Goal: Task Accomplishment & Management: Use online tool/utility

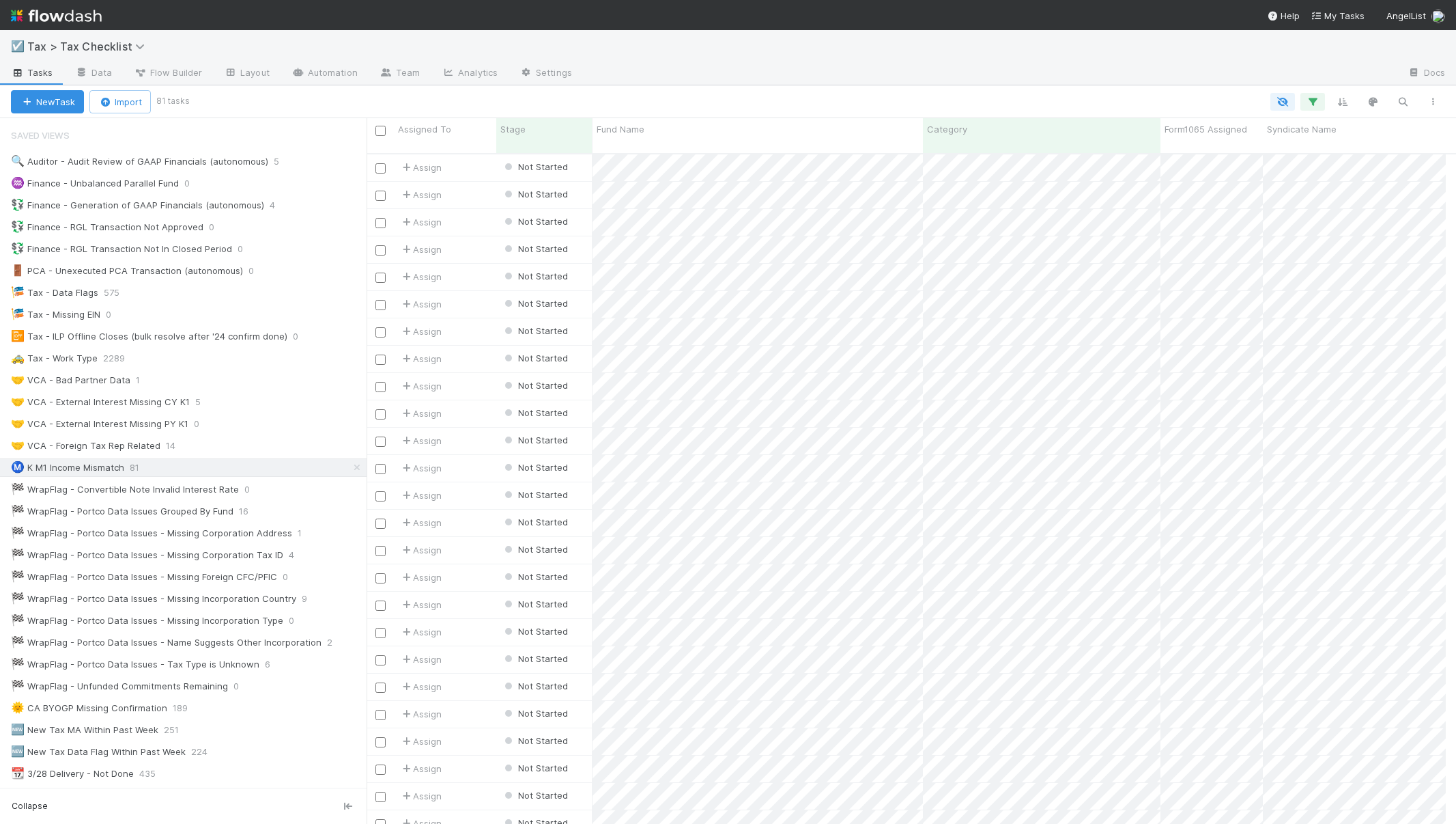
scroll to position [671, 1069]
click at [1400, 101] on icon "button" at bounding box center [1403, 102] width 14 height 12
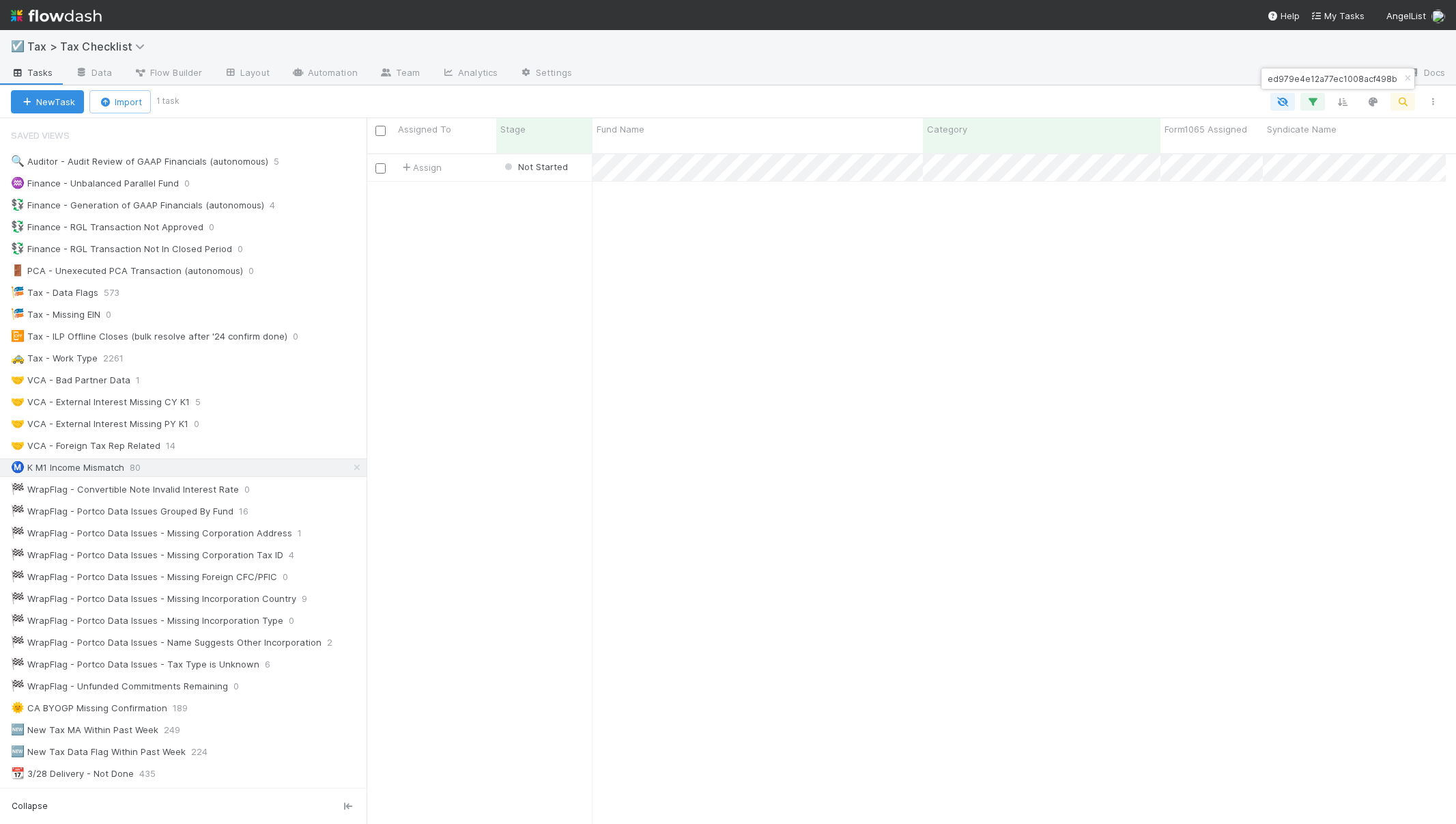
click at [1313, 77] on input "0d08d1ed979e4e12a77ec1008acf498b" at bounding box center [1332, 79] width 137 height 17
paste input "23dc2f75cfe94ff08392d171daadabb0"
click at [1330, 74] on input "23dc2f75cfe94ff08392d171daadabb0" at bounding box center [1332, 79] width 137 height 17
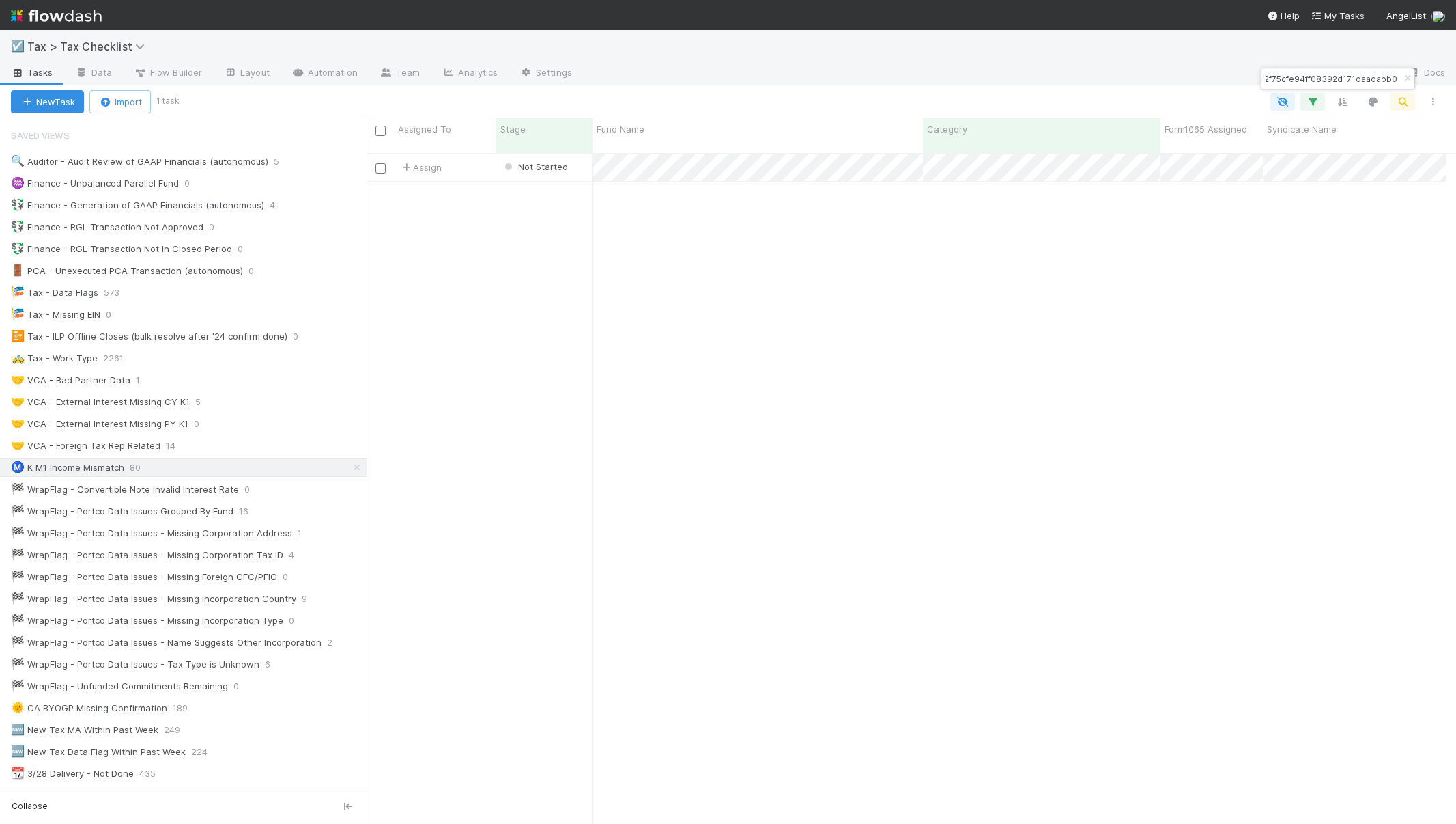
paste input "6f976e431fb94bc9a4237dc7ed1a943b"
click at [1308, 78] on input "6f976e431fb94bc9a4237dc7ed1a943b" at bounding box center [1332, 79] width 137 height 17
paste input "c89d6b464f694f828ca9ccd8d99d7e2c"
click at [1304, 84] on input "c89d6b464f694f828ca9ccd8d99d7e2c" at bounding box center [1332, 79] width 137 height 17
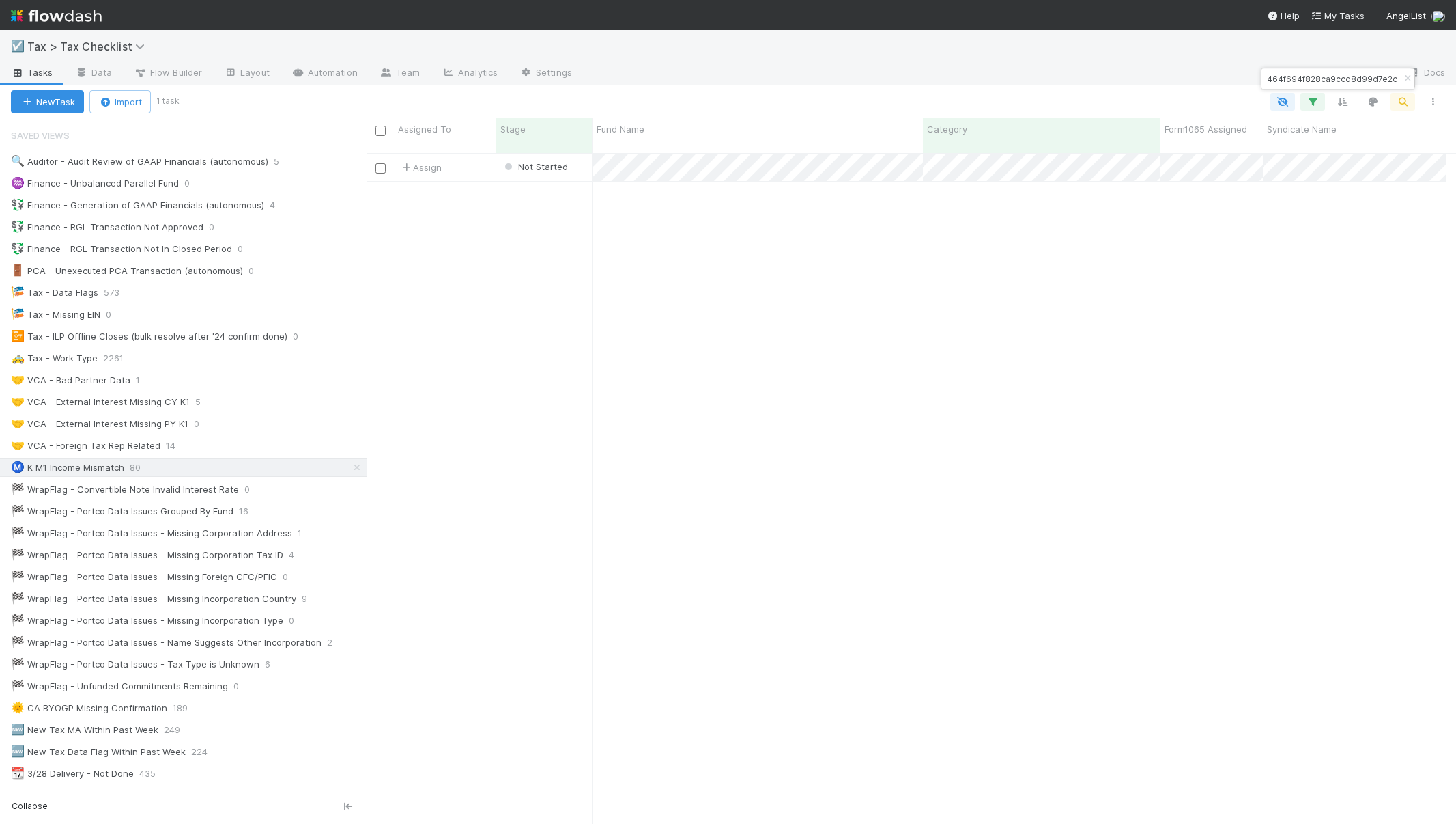
click at [1304, 84] on input "c89d6b464f694f828ca9ccd8d99d7e2c" at bounding box center [1332, 79] width 137 height 17
paste input "db41e5139ceb43cc9d61afdd79ddef1e"
type input "db41e5139ceb43cc9d61afdd79ddef1e"
click at [1408, 80] on icon "button" at bounding box center [1408, 79] width 14 height 8
